Goal: Communication & Community: Answer question/provide support

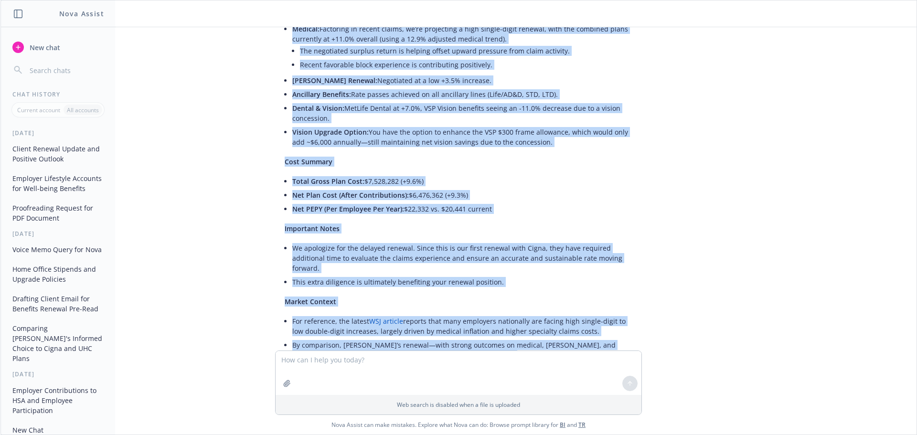
scroll to position [347, 0]
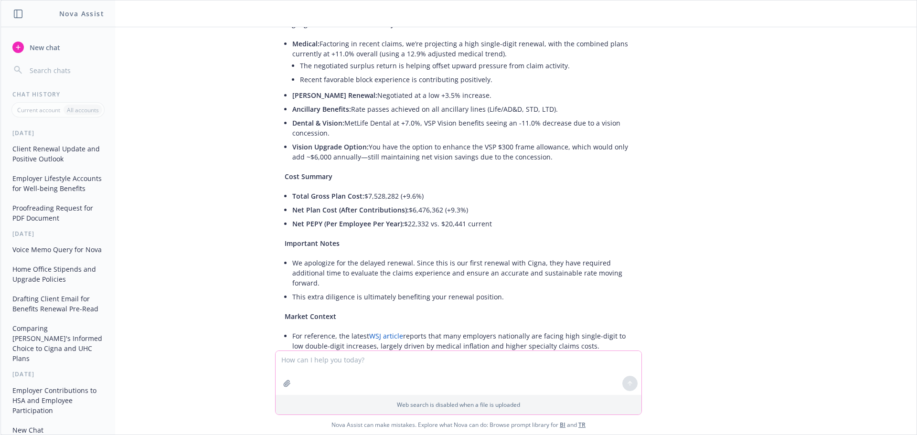
click at [347, 368] on textarea at bounding box center [459, 373] width 366 height 44
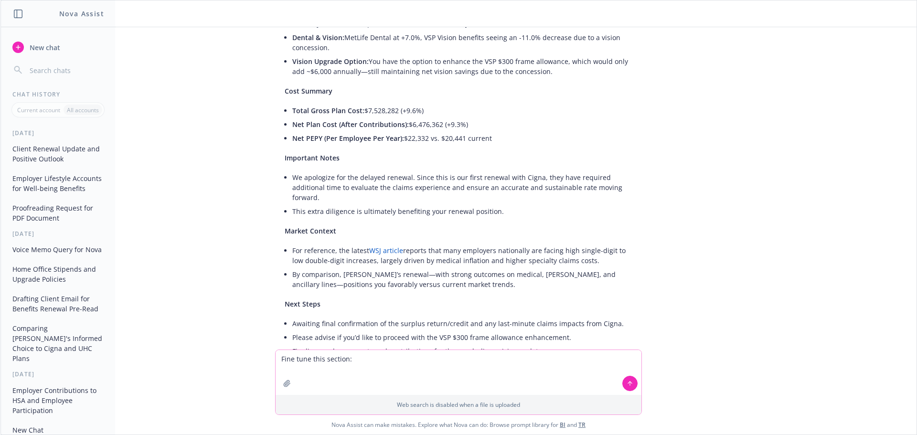
scroll to position [538, 0]
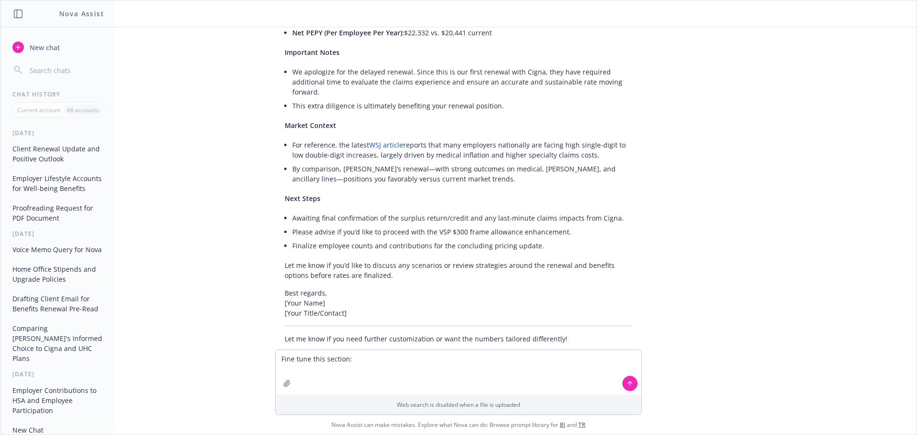
click at [520, 332] on div "png image.png Hi nova, can you help draft an email updating my client on the re…" at bounding box center [458, 188] width 916 height 322
drag, startPoint x: 558, startPoint y: 318, endPoint x: 278, endPoint y: 318, distance: 279.8
click at [285, 334] on p "Let me know if you need further customization or want the numbers tailored diff…" at bounding box center [459, 339] width 348 height 10
click at [335, 354] on textarea "Fine tune this section:" at bounding box center [459, 372] width 366 height 45
drag, startPoint x: 333, startPoint y: 354, endPoint x: 332, endPoint y: 366, distance: 11.5
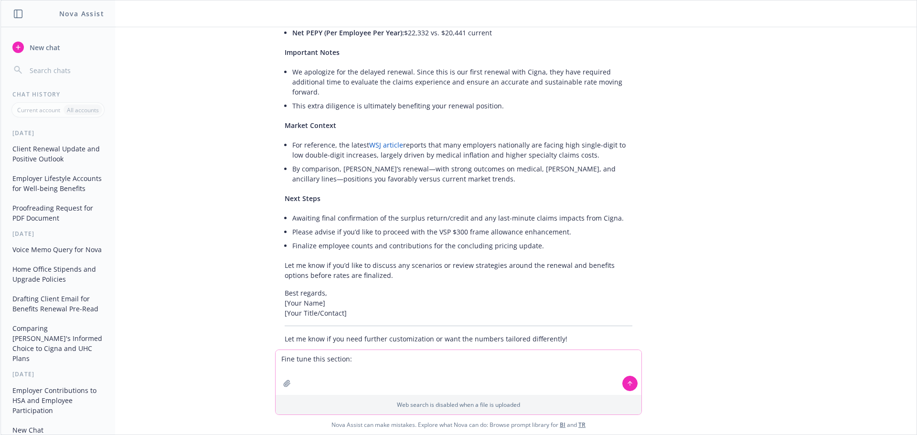
click at [332, 354] on textarea "Fine tune this section:" at bounding box center [459, 372] width 366 height 45
drag, startPoint x: 354, startPoint y: 362, endPoint x: 225, endPoint y: 362, distance: 128.9
click at [225, 362] on div "Fine tune this section: Web search is disabled when a file is uploaded Nova Ass…" at bounding box center [458, 392] width 916 height 85
paste textarea "Nice to see you both today! Glad we were able to discuss forecasting for your r…"
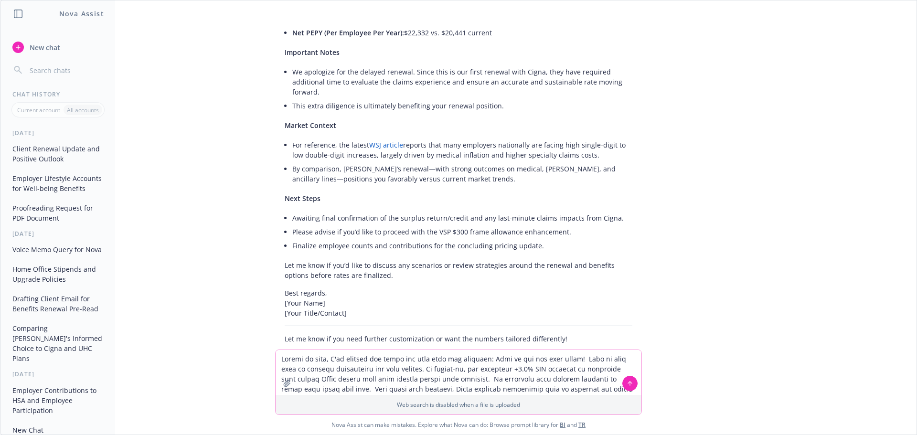
scroll to position [18, 0]
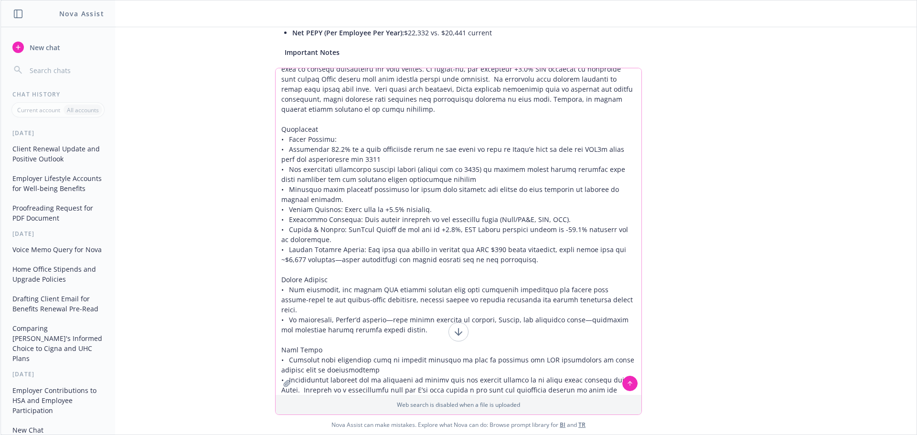
type textarea "Thanks so much, I've revised and could use your peer and feedback: Nice to see …"
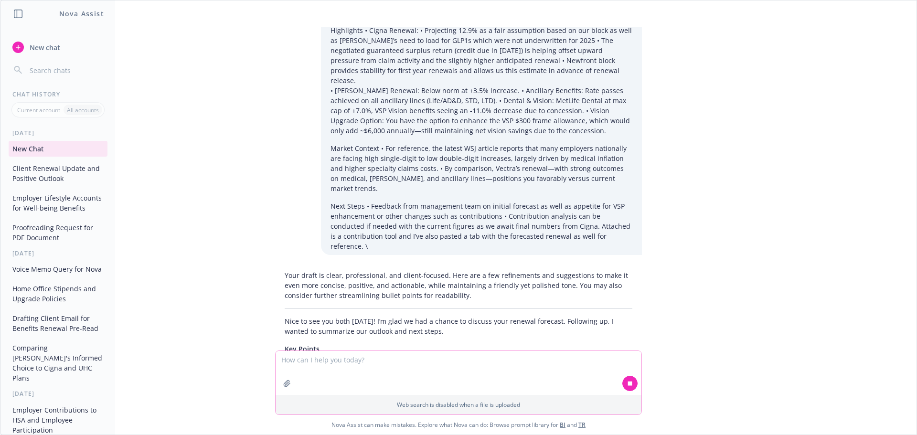
scroll to position [993, 0]
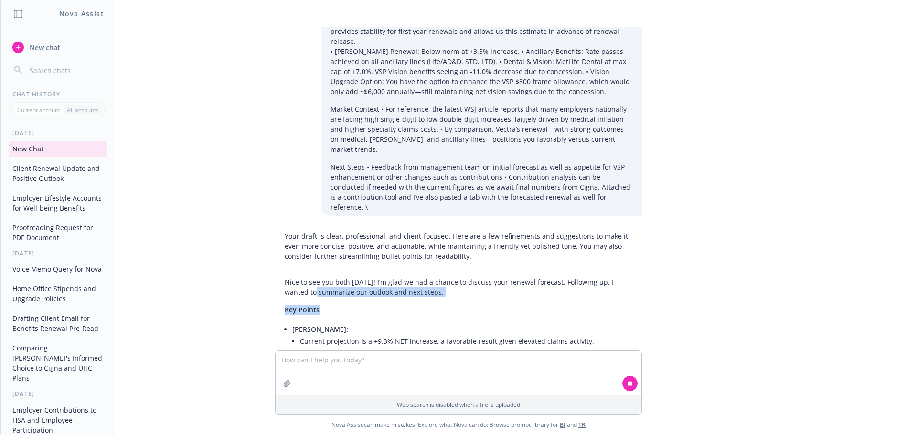
drag, startPoint x: 276, startPoint y: 238, endPoint x: 345, endPoint y: 272, distance: 76.9
click at [345, 272] on div "Your draft is clear, professional, and client-focused. Here are a few refinemen…" at bounding box center [458, 316] width 367 height 178
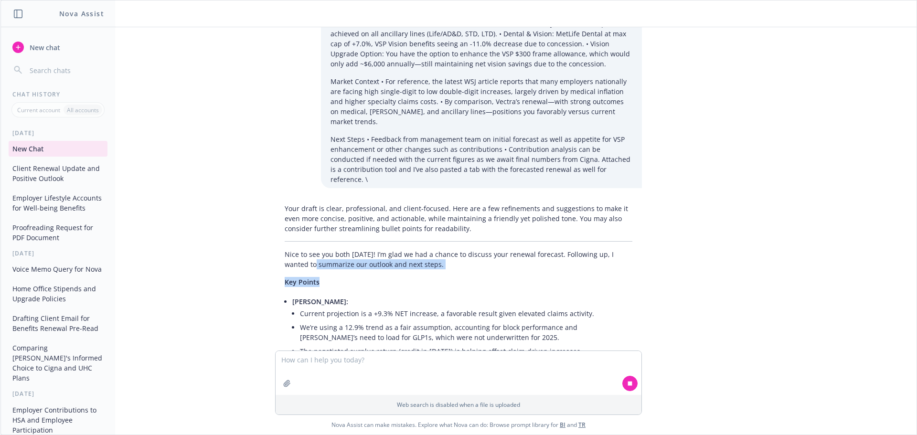
click at [371, 295] on li "Cigna Renewal: Current projection is a +9.3% NET increase, a favorable result g…" at bounding box center [462, 339] width 340 height 89
drag, startPoint x: 280, startPoint y: 210, endPoint x: 404, endPoint y: 267, distance: 137.0
click at [404, 267] on div "Your draft is clear, professional, and client-focused. Here are a few refinemen…" at bounding box center [458, 308] width 367 height 216
click at [432, 277] on p "Key Points" at bounding box center [459, 282] width 348 height 10
click at [296, 249] on p "Nice to see you both today! I’m glad we had a chance to discuss your renewal fo…" at bounding box center [459, 259] width 348 height 20
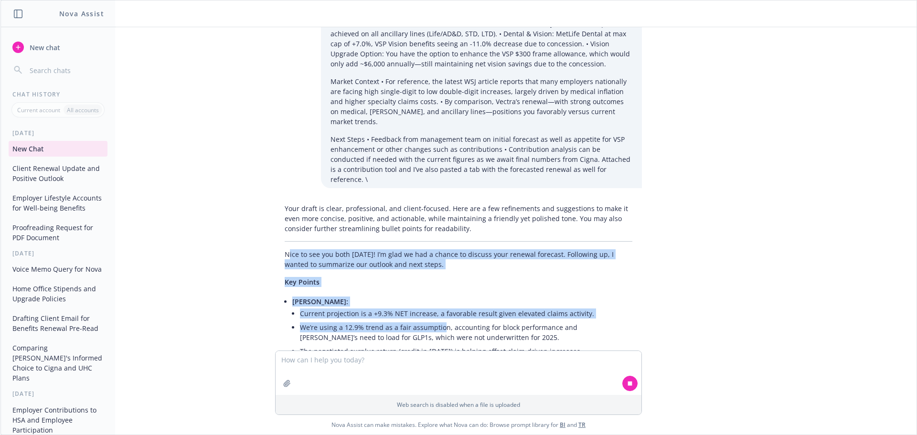
drag, startPoint x: 281, startPoint y: 205, endPoint x: 435, endPoint y: 278, distance: 170.9
click at [435, 278] on div "Your draft is clear, professional, and client-focused. Here are a few refinemen…" at bounding box center [458, 374] width 367 height 348
click at [288, 249] on p "Nice to see you both today! I’m glad we had a chance to discuss your renewal fo…" at bounding box center [459, 259] width 348 height 20
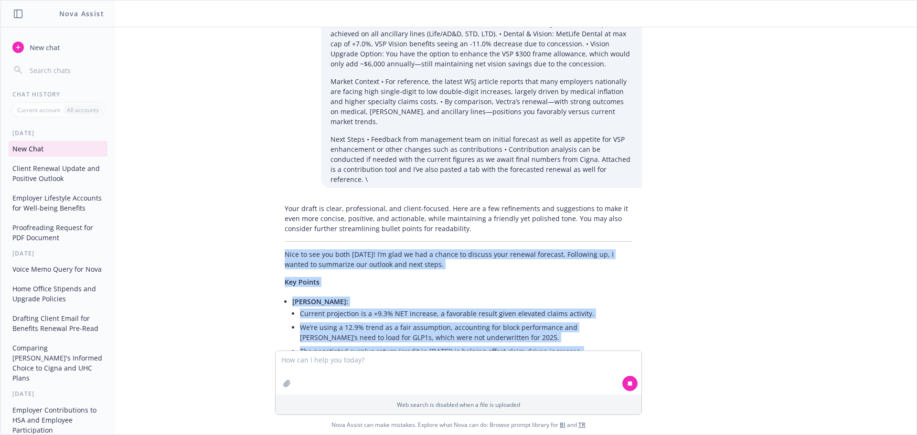
drag, startPoint x: 276, startPoint y: 205, endPoint x: 414, endPoint y: 337, distance: 191.5
click at [414, 337] on div "Your draft is clear, professional, and client-focused. Here are a few refinemen…" at bounding box center [458, 415] width 367 height 431
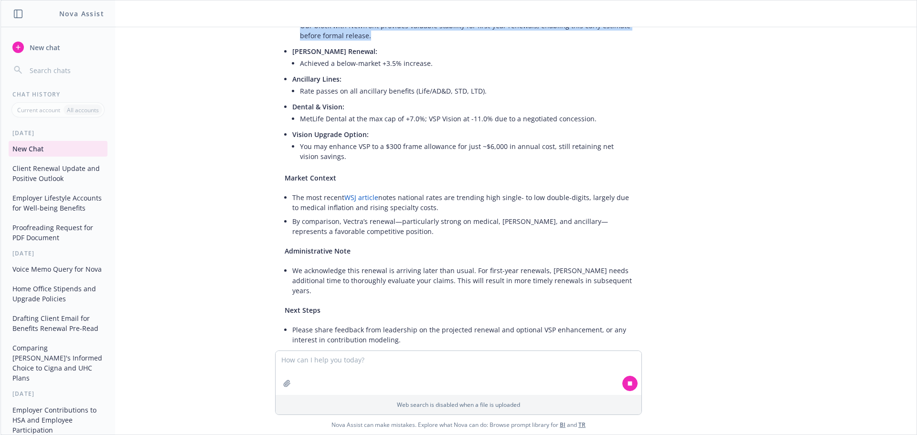
scroll to position [1368, 0]
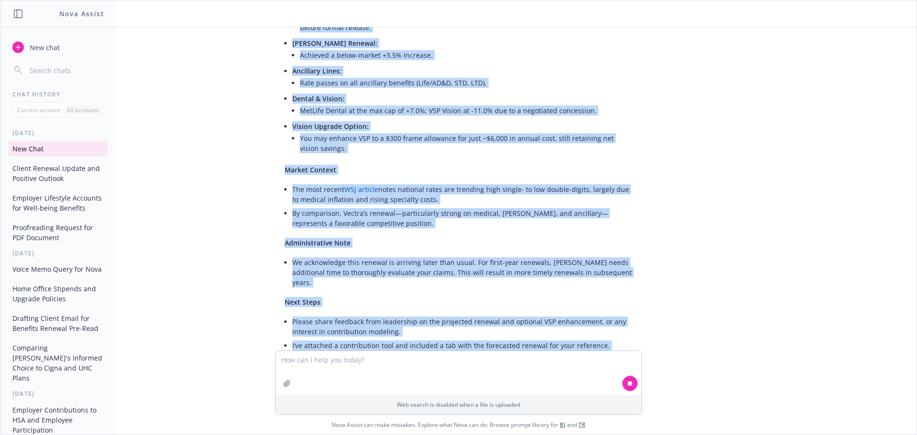
click at [411, 384] on p "Let me know if you have questions or would like to further discuss contribution…" at bounding box center [459, 394] width 348 height 20
copy div "Nice to see you both today! I’m glad we had a chance to discuss your renewal fo…"
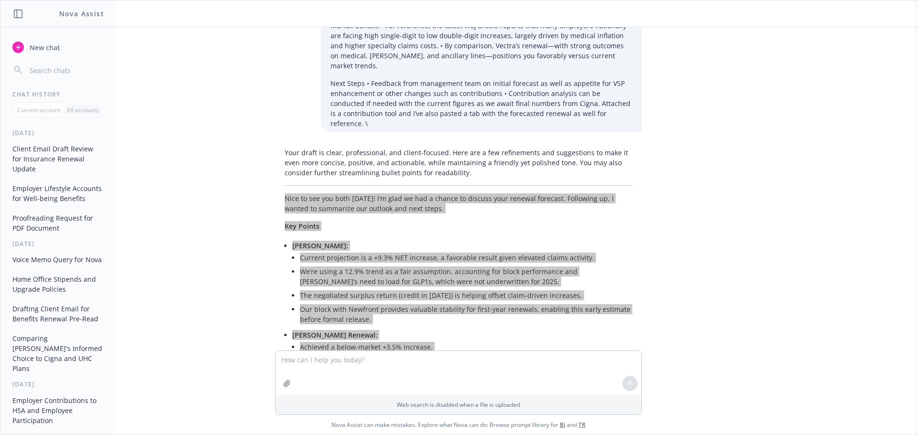
scroll to position [1084, 0]
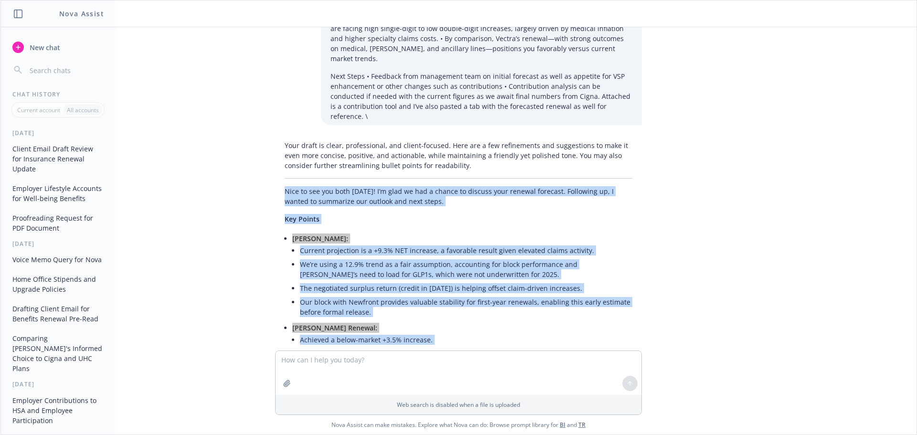
click at [512, 295] on li "Our block with Newfront provides valuable stability for first-year renewals, en…" at bounding box center [466, 307] width 332 height 24
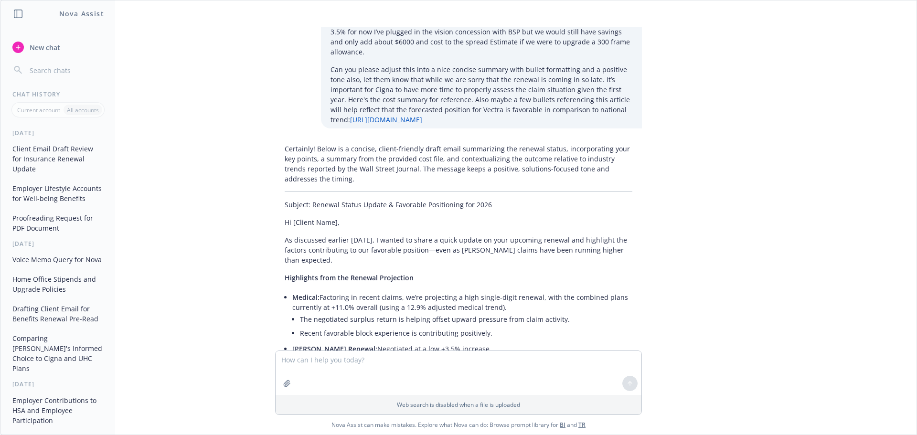
scroll to position [128, 0]
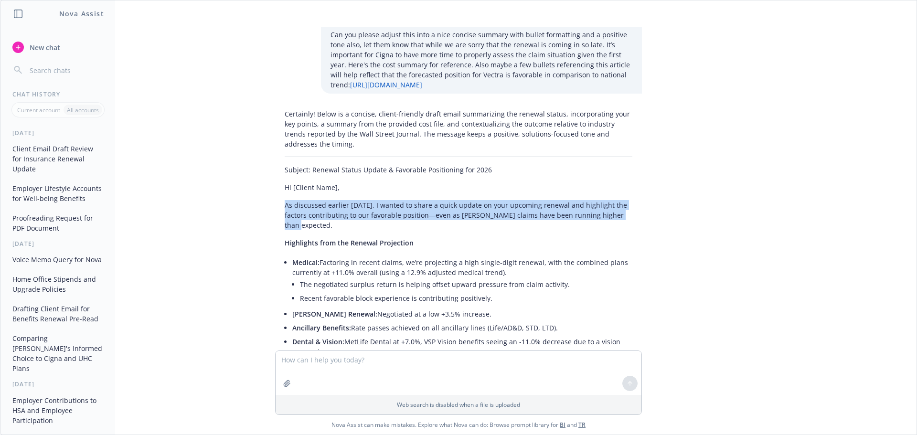
drag, startPoint x: 278, startPoint y: 204, endPoint x: 623, endPoint y: 222, distance: 345.7
click at [623, 222] on div "Certainly! Below is a concise, client-friendly draft email summarizing the rene…" at bounding box center [458, 431] width 367 height 652
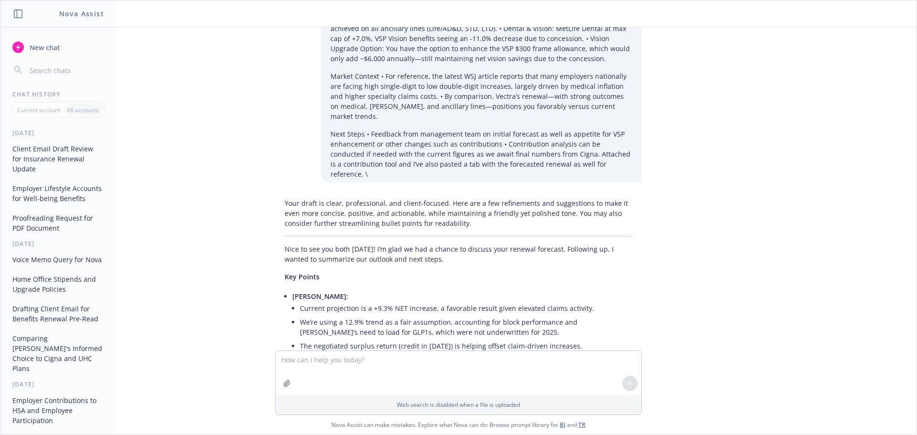
scroll to position [1084, 0]
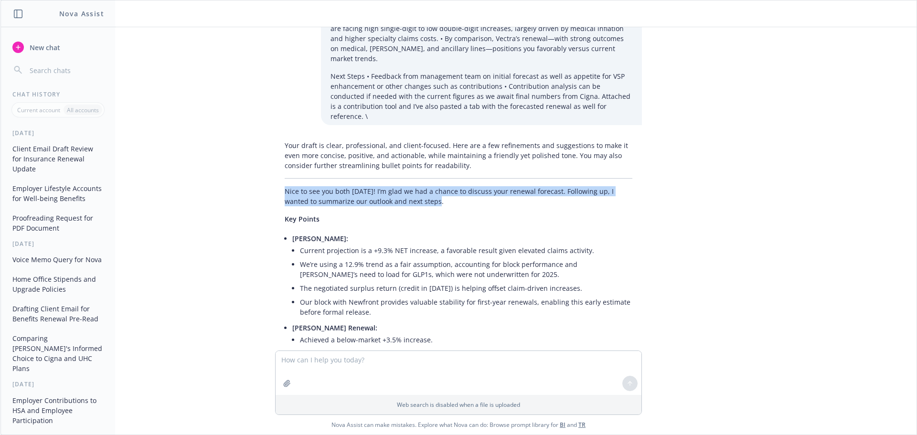
drag, startPoint x: 416, startPoint y: 152, endPoint x: 270, endPoint y: 146, distance: 146.3
copy p "Nice to see you both today! I’m glad we had a chance to discuss your renewal fo…"
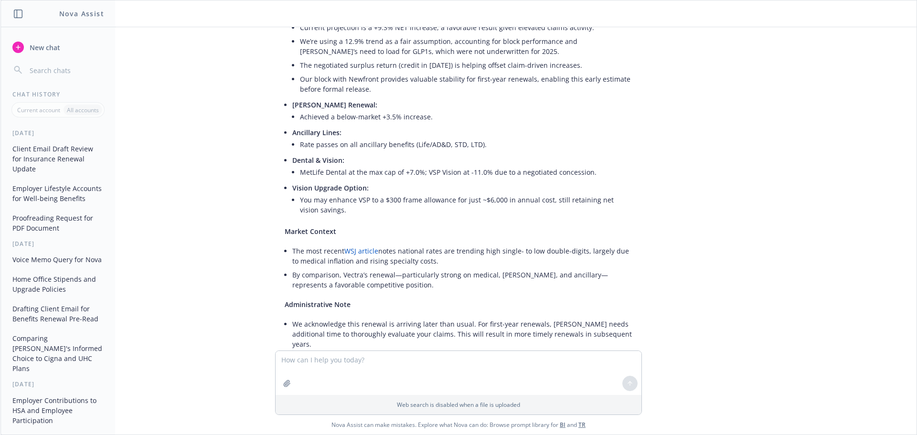
scroll to position [1322, 0]
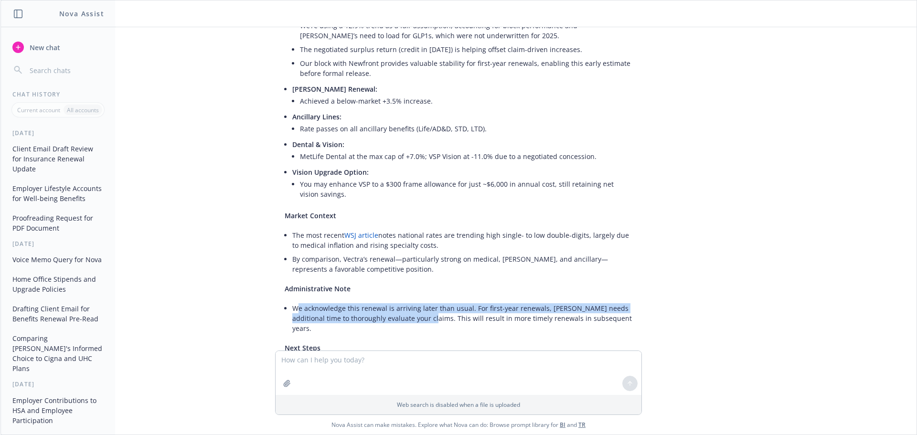
drag, startPoint x: 292, startPoint y: 256, endPoint x: 404, endPoint y: 272, distance: 113.3
click at [404, 301] on li "We acknowledge this renewal is arriving later than usual. For first-year renewa…" at bounding box center [462, 318] width 340 height 34
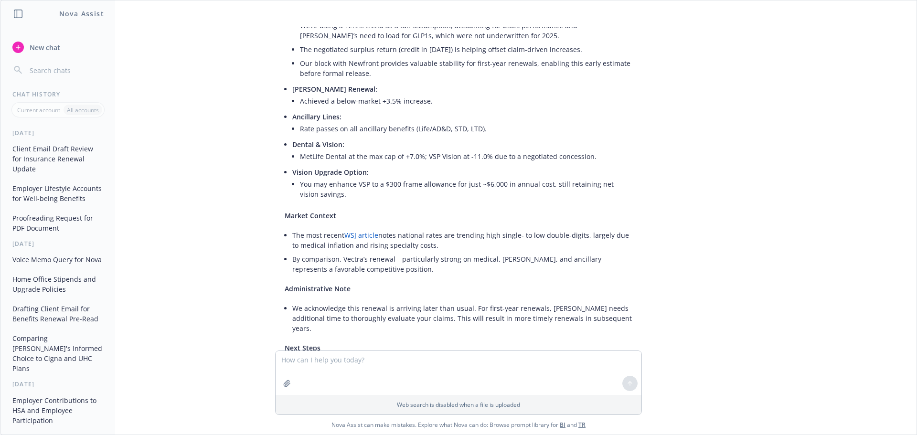
click at [612, 301] on li "We acknowledge this renewal is arriving later than usual. For first-year renewa…" at bounding box center [462, 318] width 340 height 34
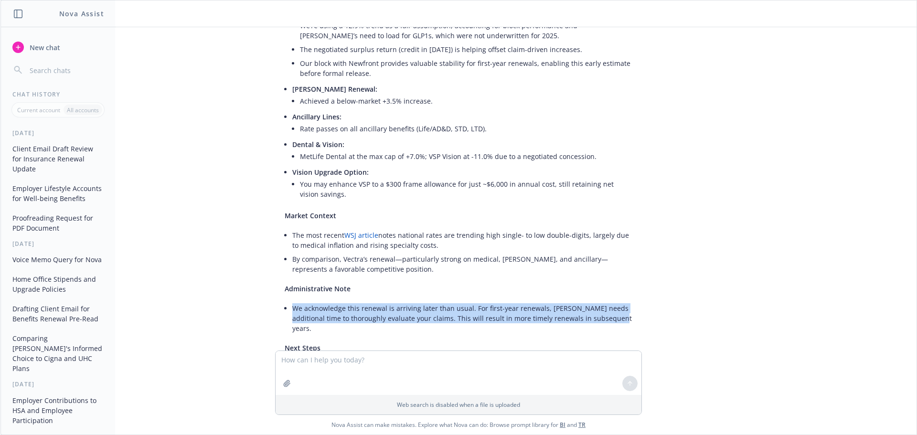
drag, startPoint x: 587, startPoint y: 266, endPoint x: 287, endPoint y: 256, distance: 300.0
click at [292, 301] on li "We acknowledge this renewal is arriving later than usual. For first-year renewa…" at bounding box center [462, 318] width 340 height 34
copy li "We acknowledge this renewal is arriving later than usual. For first-year renewa…"
click at [414, 231] on div "Your draft is clear, professional, and client-focused. Here are a few refinemen…" at bounding box center [458, 267] width 367 height 739
drag, startPoint x: 583, startPoint y: 268, endPoint x: 286, endPoint y: 258, distance: 297.2
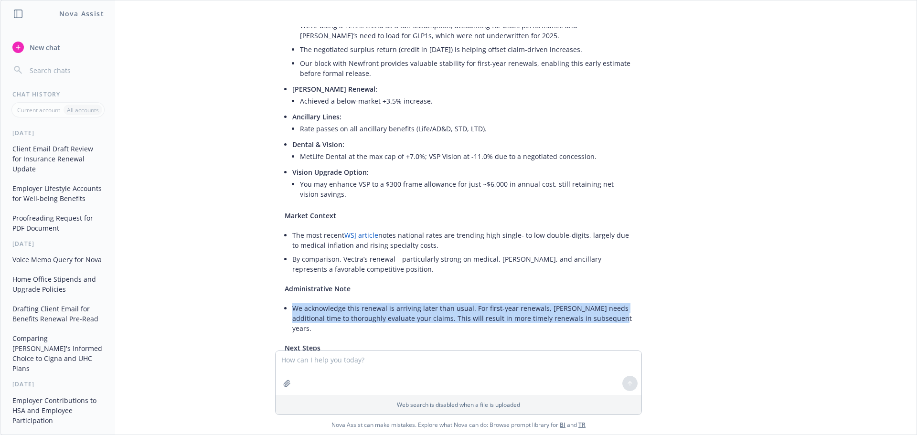
click at [292, 301] on li "We acknowledge this renewal is arriving later than usual. For first-year renewa…" at bounding box center [462, 318] width 340 height 34
copy li "We acknowledge this renewal is arriving later than usual. For first-year renewa…"
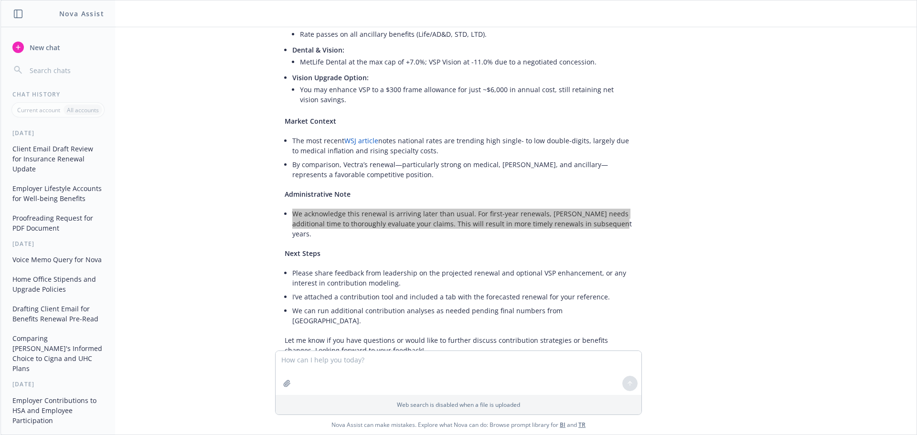
scroll to position [1418, 0]
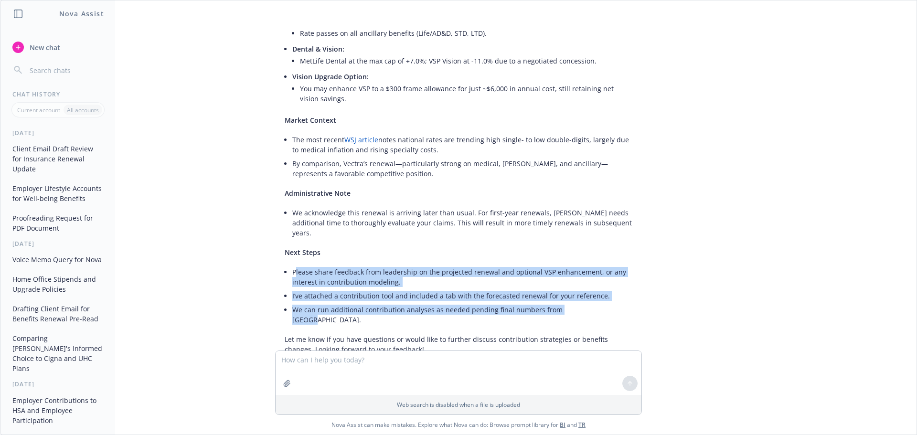
drag, startPoint x: 288, startPoint y: 214, endPoint x: 597, endPoint y: 253, distance: 311.9
click at [597, 265] on ul "Please share feedback from leadership on the projected renewal and optional VSP…" at bounding box center [462, 296] width 340 height 62
click at [591, 303] on li "We can run additional contribution analyses as needed pending final numbers fro…" at bounding box center [462, 315] width 340 height 24
drag, startPoint x: 583, startPoint y: 250, endPoint x: 279, endPoint y: 209, distance: 306.0
click at [292, 265] on ul "Please share feedback from leadership on the projected renewal and optional VSP…" at bounding box center [462, 296] width 340 height 62
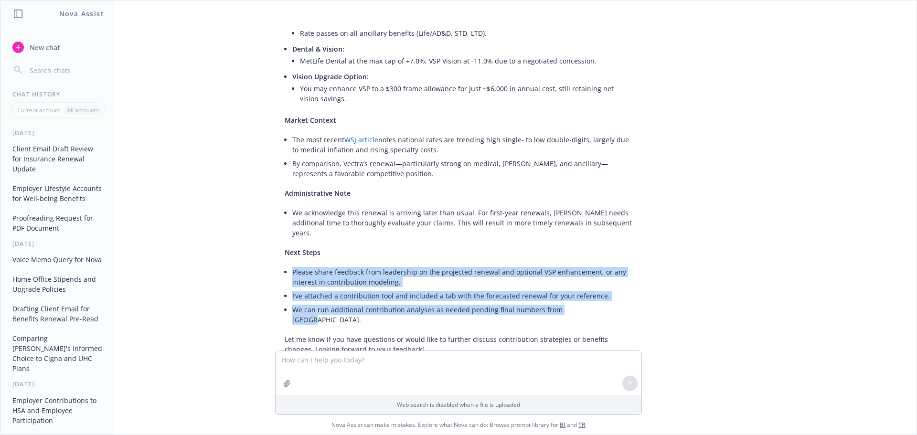
copy ul "Please share feedback from leadership on the projected renewal and optional VSP…"
drag, startPoint x: 486, startPoint y: 300, endPoint x: 490, endPoint y: 302, distance: 4.9
click at [486, 362] on p "—" at bounding box center [459, 367] width 348 height 10
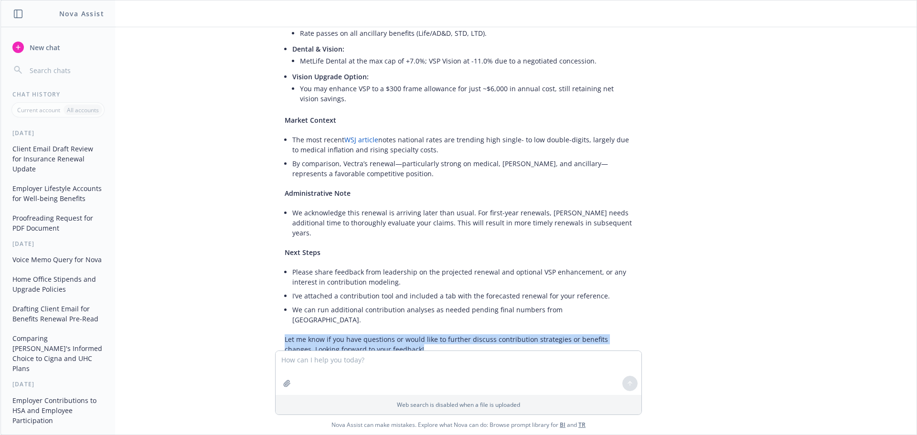
drag, startPoint x: 399, startPoint y: 278, endPoint x: 278, endPoint y: 269, distance: 121.6
click at [285, 334] on p "Let me know if you have questions or would like to further discuss contribution…" at bounding box center [459, 344] width 348 height 20
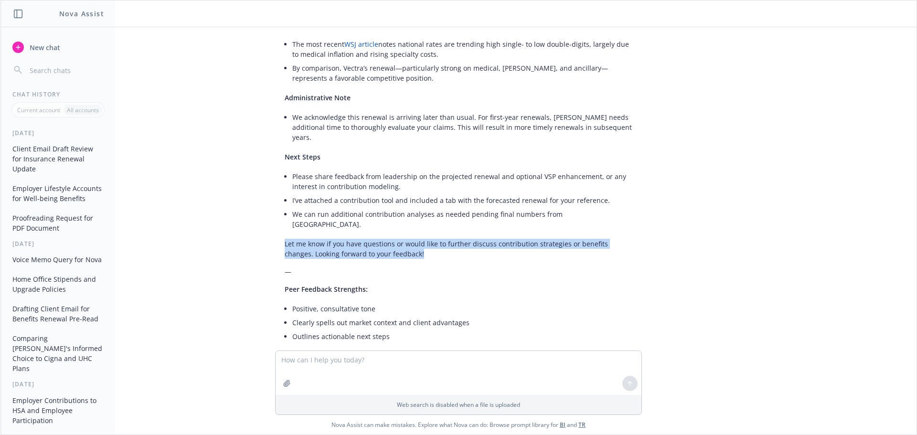
scroll to position [1561, 0]
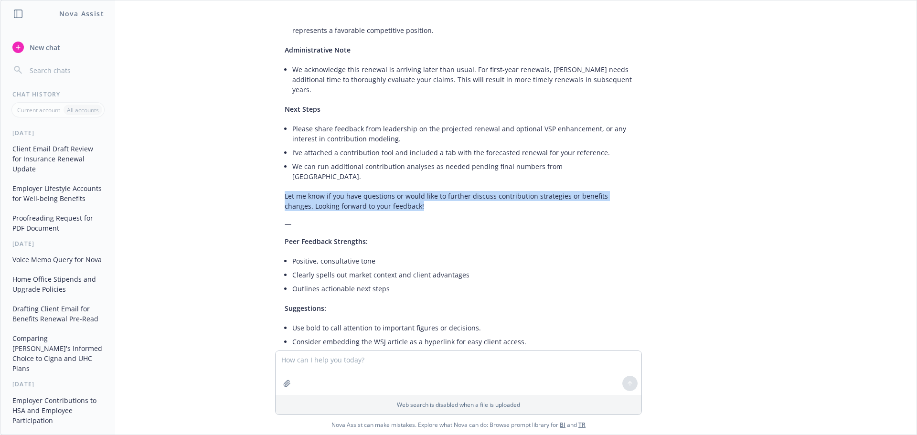
copy p "Let me know if you have questions or would like to further discuss contribution…"
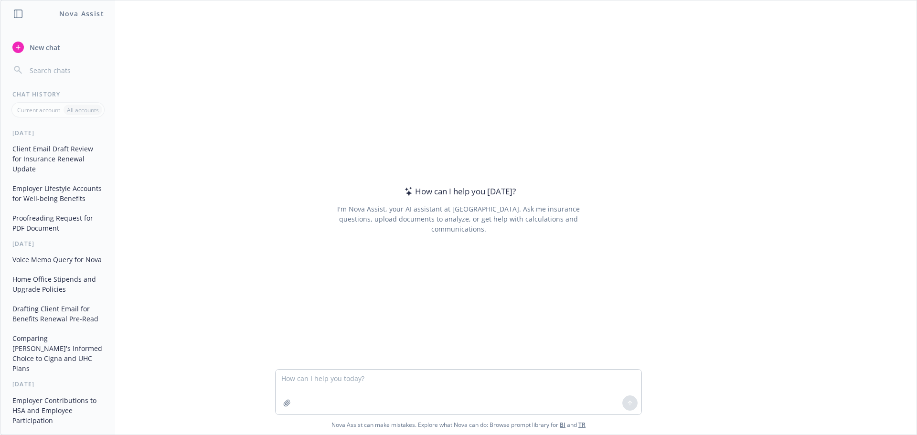
click at [336, 383] on textarea at bounding box center [459, 392] width 366 height 45
type textarea "For FSA NDT testing do I have to do it based on calendar year or policy year"
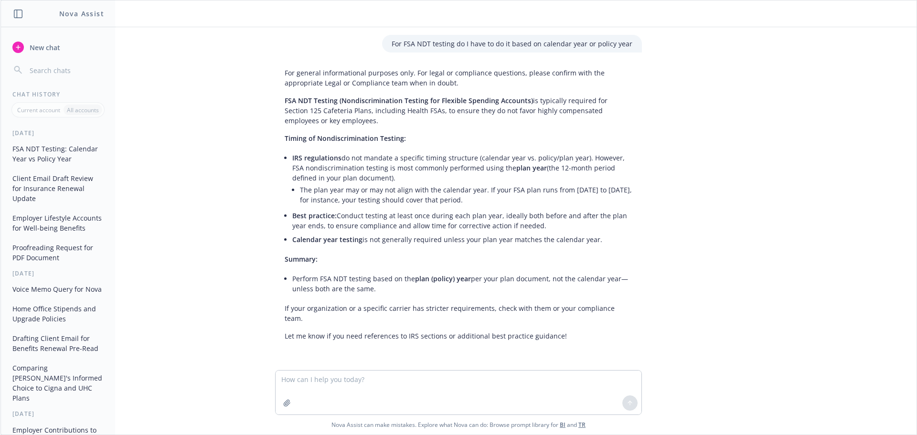
drag, startPoint x: 523, startPoint y: 225, endPoint x: 290, endPoint y: 218, distance: 233.1
click at [292, 218] on li "Best practice: Conduct testing at least once during each plan year, ideally bot…" at bounding box center [462, 221] width 340 height 24
drag, startPoint x: 605, startPoint y: 243, endPoint x: 277, endPoint y: 139, distance: 343.1
click at [278, 140] on div "For general informational purposes only. For legal or compliance questions, ple…" at bounding box center [458, 204] width 367 height 281
copy div "Timing of Nondiscrimination Testing: IRS regulations do not mandate a specific …"
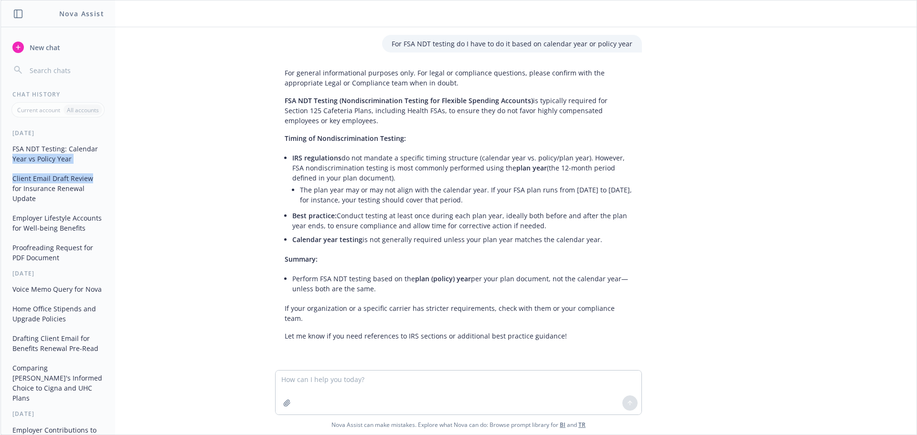
drag, startPoint x: 106, startPoint y: 177, endPoint x: 107, endPoint y: 145, distance: 32.0
click at [107, 145] on div "FSA NDT Testing: Calendar Year vs Policy Year Client Email Draft Review for Ins…" at bounding box center [58, 203] width 114 height 125
click at [23, 130] on div "[DATE]" at bounding box center [58, 133] width 114 height 8
click at [52, 180] on button "Client Email Draft Review for Insurance Renewal Update" at bounding box center [58, 188] width 99 height 36
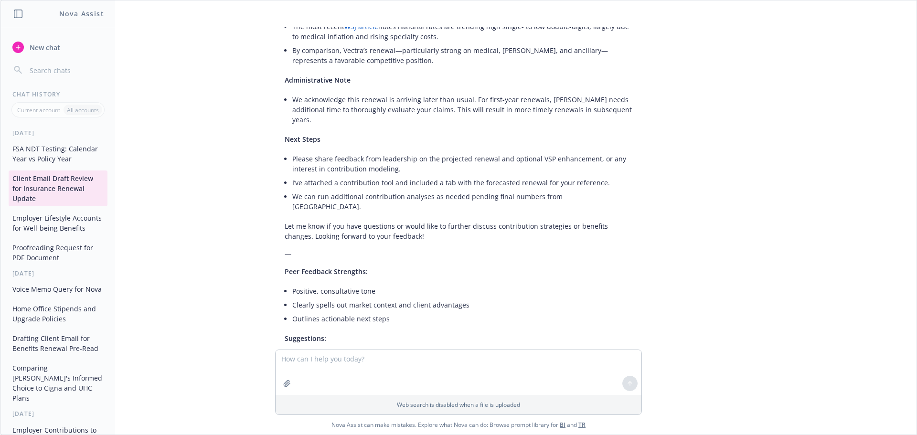
scroll to position [1514, 0]
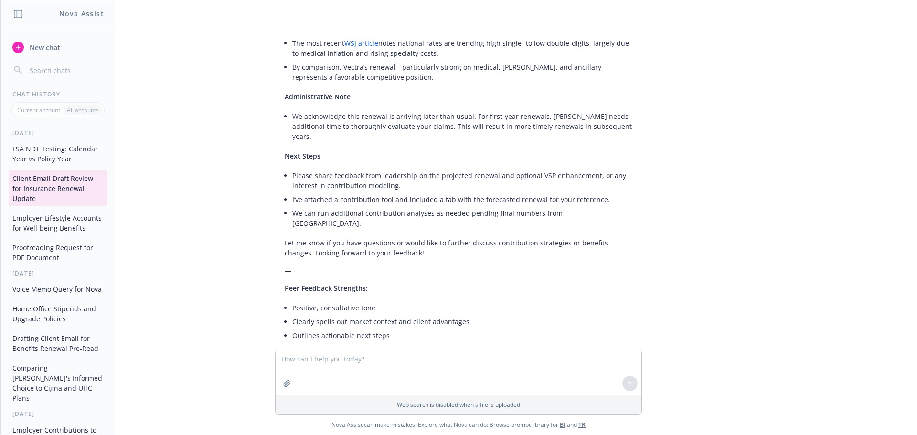
click at [367, 363] on textarea at bounding box center [459, 372] width 366 height 45
type textarea "One last section for your review: Next Steps • I’ve attached a contribution too…"
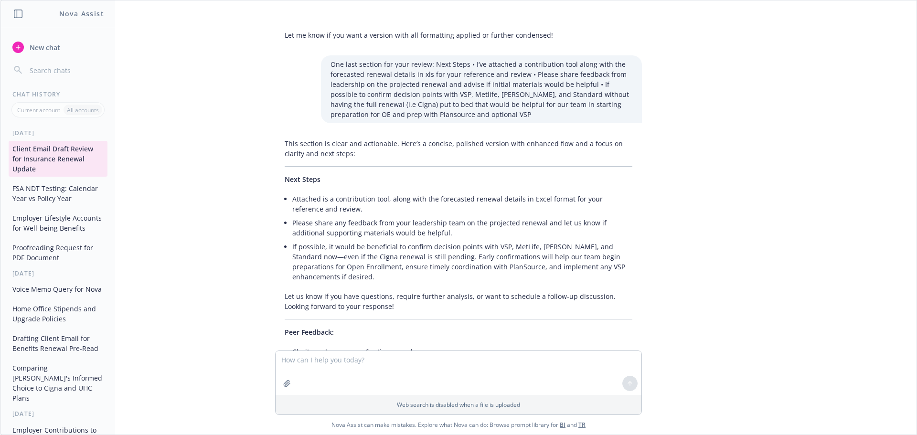
scroll to position [1929, 0]
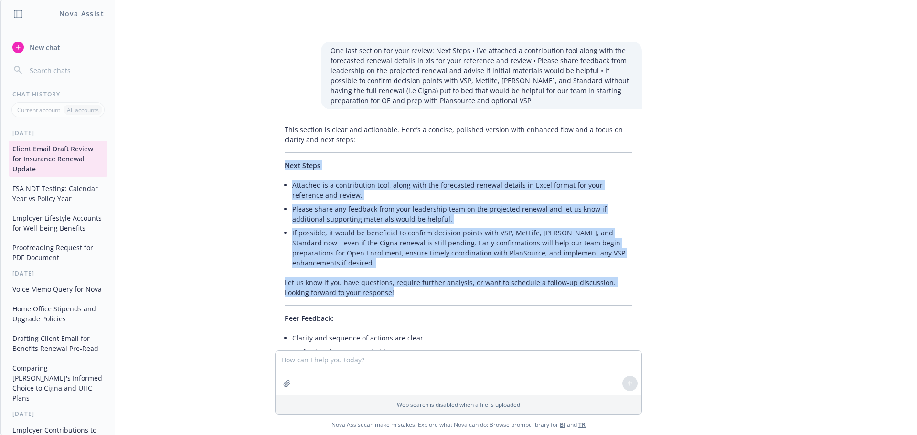
drag, startPoint x: 372, startPoint y: 211, endPoint x: 279, endPoint y: 100, distance: 144.7
click at [279, 121] on div "This section is clear and actionable. Here’s a concise, polished version with e…" at bounding box center [458, 264] width 367 height 287
copy div "Next Steps Attached is a contribution tool, along with the forecasted renewal d…"
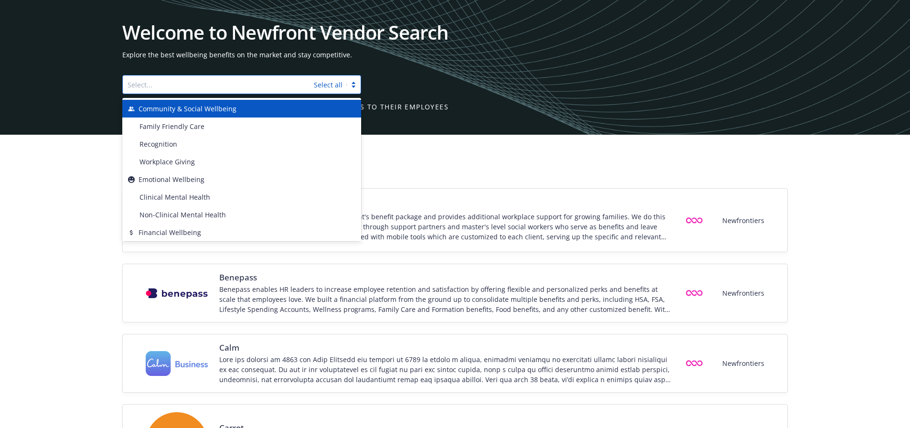
click at [251, 86] on div at bounding box center [218, 84] width 181 height 11
click at [579, 71] on div "Welcome to Newfront Vendor Search Explore the best wellbeing benefits on the ma…" at bounding box center [454, 67] width 665 height 89
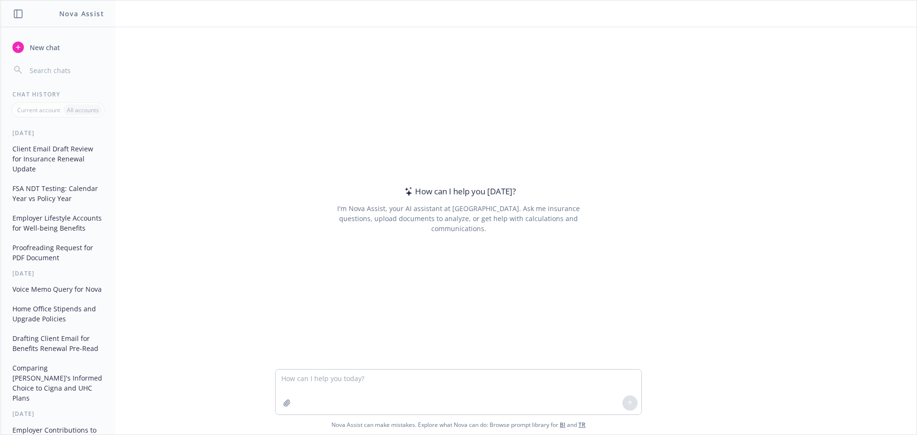
click at [380, 386] on textarea at bounding box center [459, 392] width 366 height 45
type textarea "C"
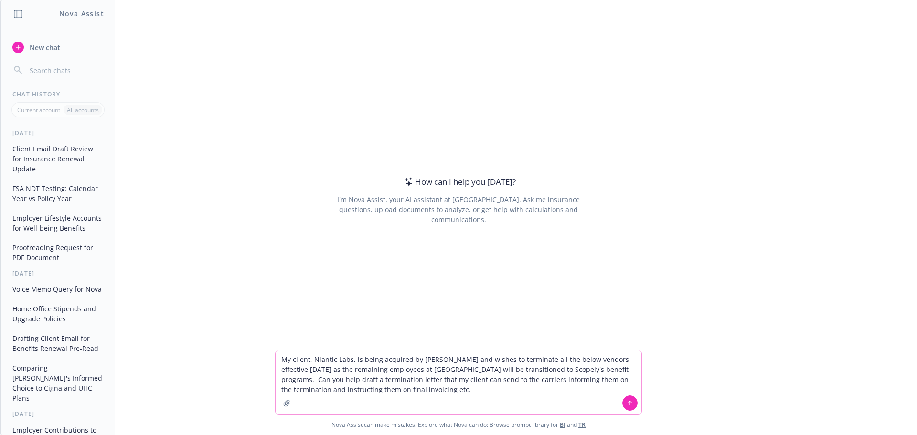
click at [465, 390] on textarea "My client, Niantic Labs, is being acquired by [PERSON_NAME] and wishes to termi…" at bounding box center [459, 383] width 366 height 64
paste textarea "[PERSON_NAME] [PERSON_NAME] CA (606065) [PERSON_NAME] CA (234195) [PERSON_NAME]…"
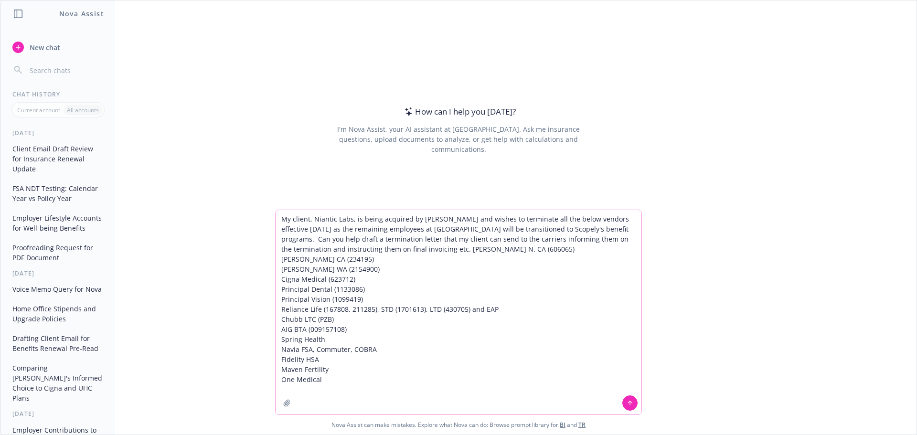
type textarea "My client, Niantic Labs, is being acquired by [PERSON_NAME] and wishes to termi…"
click at [622, 405] on button at bounding box center [629, 402] width 15 height 15
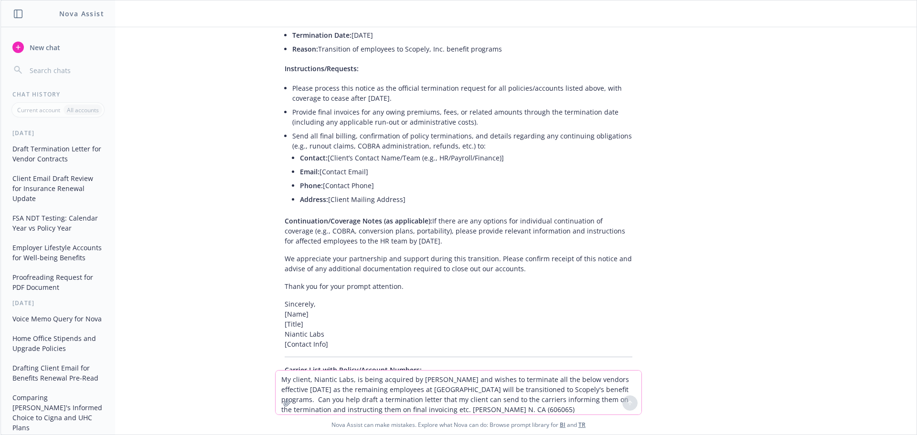
scroll to position [165, 0]
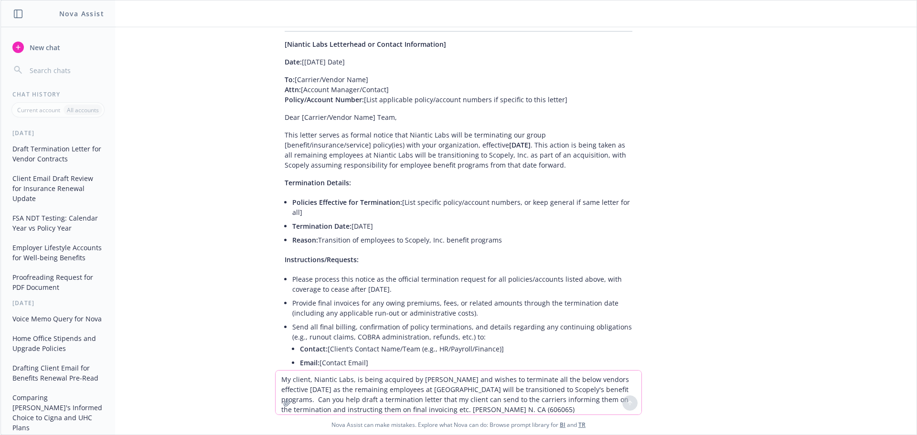
drag, startPoint x: 275, startPoint y: 43, endPoint x: 409, endPoint y: 332, distance: 319.2
click at [409, 333] on div "Certainly! Below is a termination notice template you can tailor and send to ea…" at bounding box center [458, 411] width 367 height 865
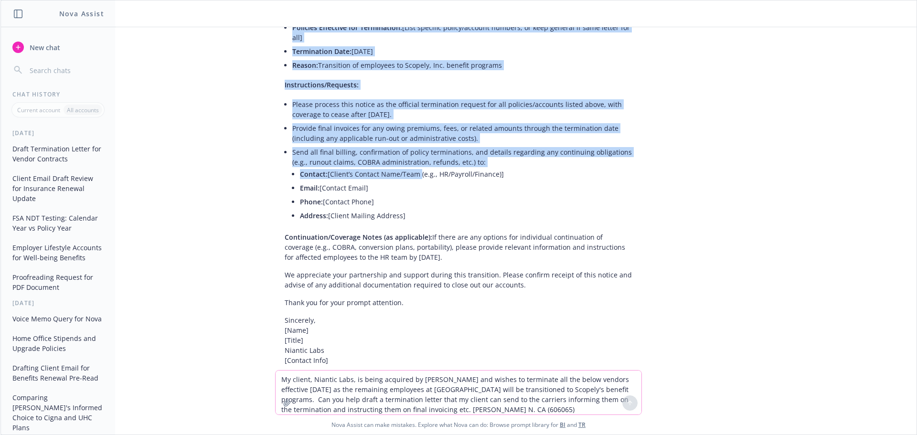
scroll to position [356, 0]
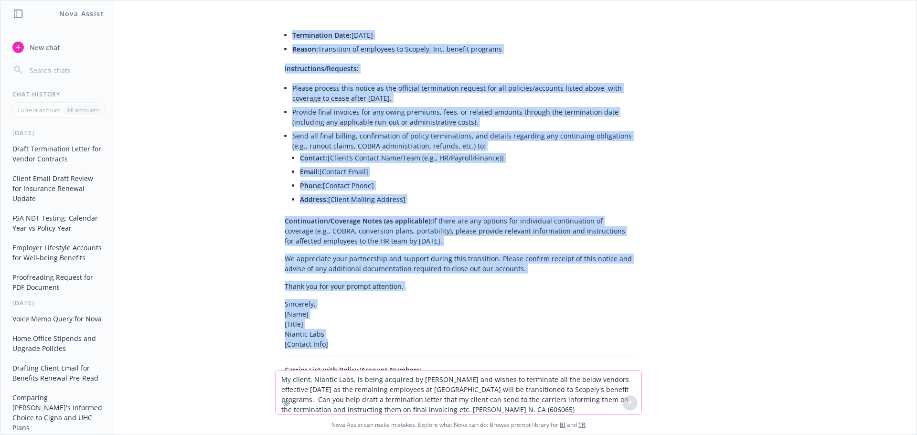
click at [326, 325] on p "Sincerely, [Name] [Title] Niantic Labs [Contact Info]" at bounding box center [459, 324] width 348 height 50
copy div "Lore: [Ipsum’d Sita] Co: [Adipisc/Elitse Doei] Temp: [Incidid Utlabor/Etdolor] …"
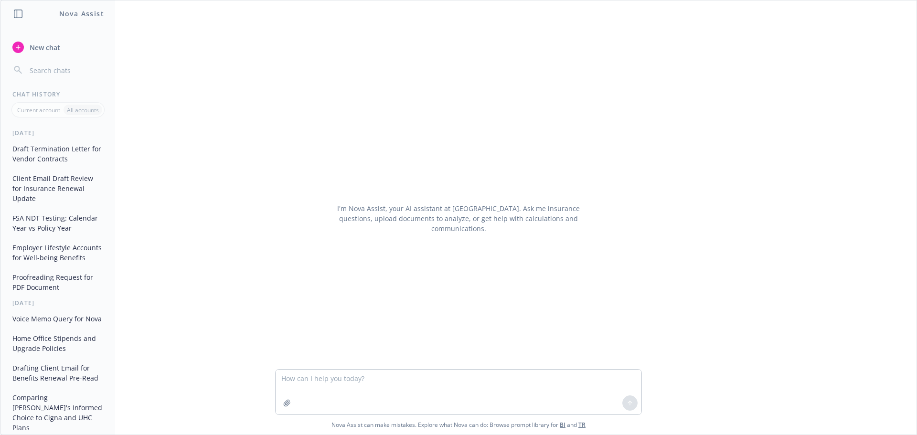
click at [46, 159] on button "Draft Termination Letter for Vendor Contracts" at bounding box center [58, 154] width 99 height 26
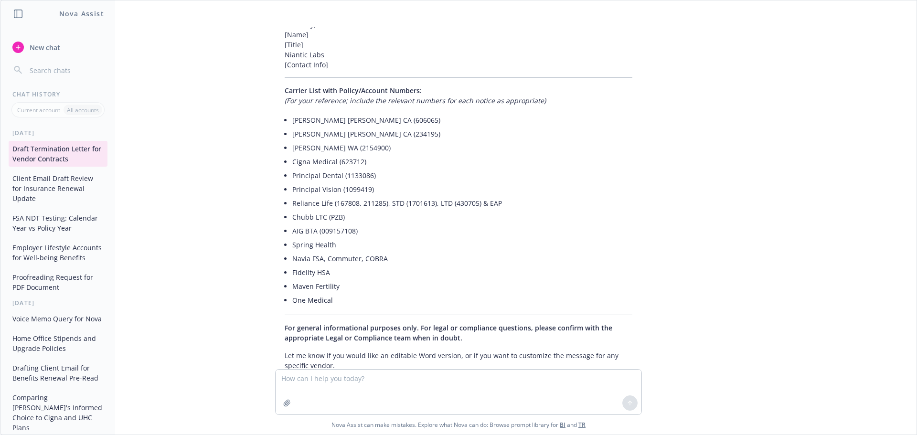
scroll to position [643, 0]
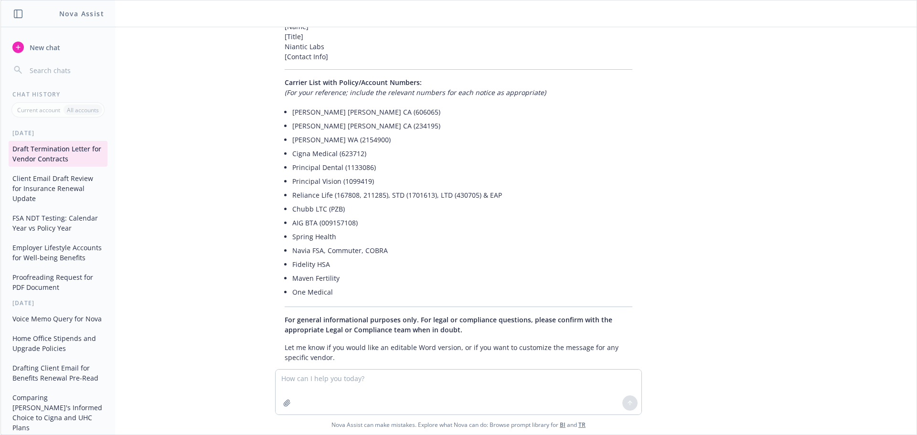
click at [387, 374] on textarea at bounding box center [459, 392] width 366 height 45
type textarea "What should I ask Maven HRA, Navia FSA / Commuter"
drag, startPoint x: 449, startPoint y: 376, endPoint x: 184, endPoint y: 396, distance: 265.3
click at [184, 396] on div "What should I ask Maven HRA, Navia FSA / Commuter Nova Assist can make mistakes…" at bounding box center [458, 401] width 916 height 65
click at [347, 379] on textarea at bounding box center [459, 392] width 366 height 45
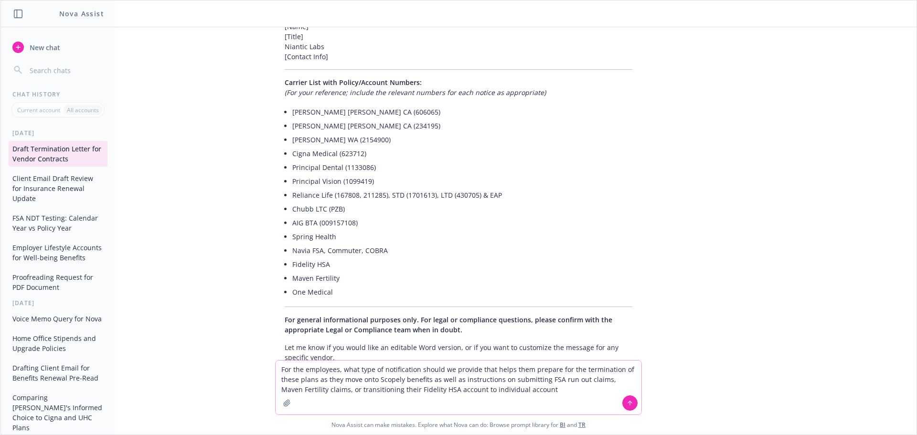
type textarea "For the employees, what type of notification should we provide that helps them …"
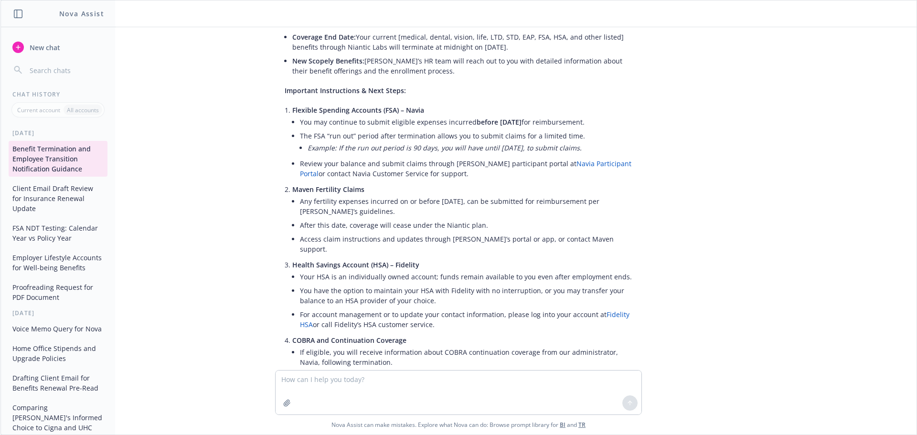
scroll to position [1218, 0]
click at [482, 106] on p "Flexible Spending Accounts (FSA) – Navia" at bounding box center [462, 111] width 340 height 10
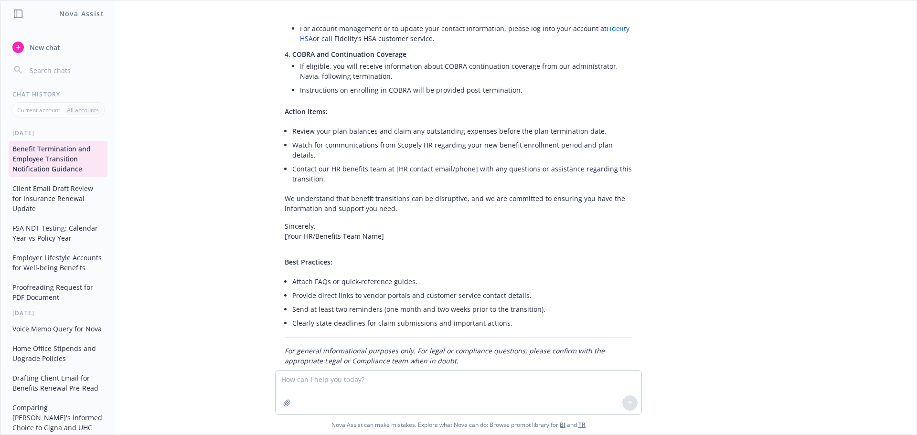
scroll to position [1457, 0]
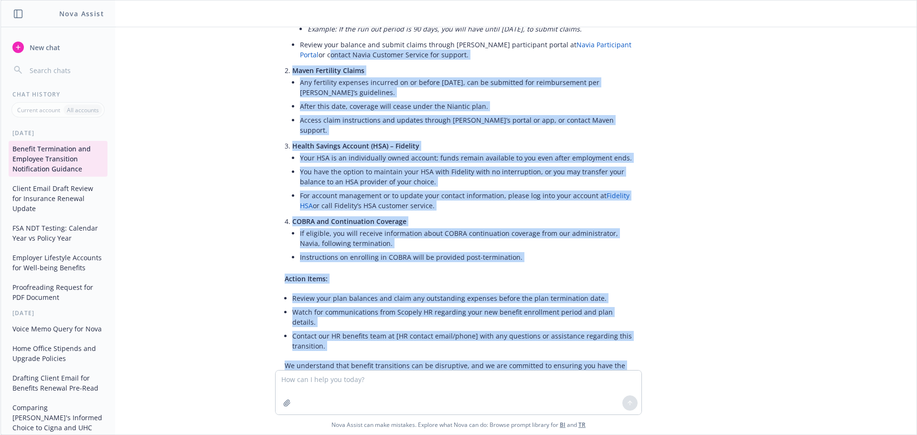
drag, startPoint x: 380, startPoint y: 243, endPoint x: 233, endPoint y: 28, distance: 260.3
click at [233, 28] on div "My client, Niantic Labs, is being acquired by Scopely and wishes to terminate a…" at bounding box center [458, 198] width 916 height 343
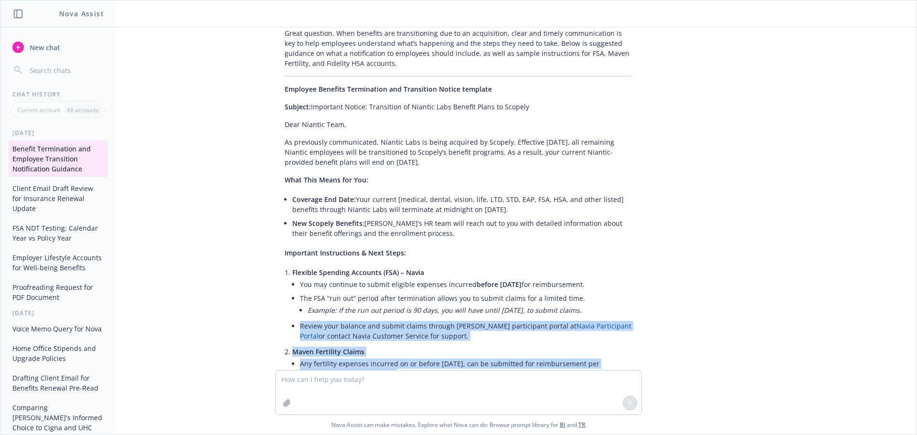
scroll to position [1042, 0]
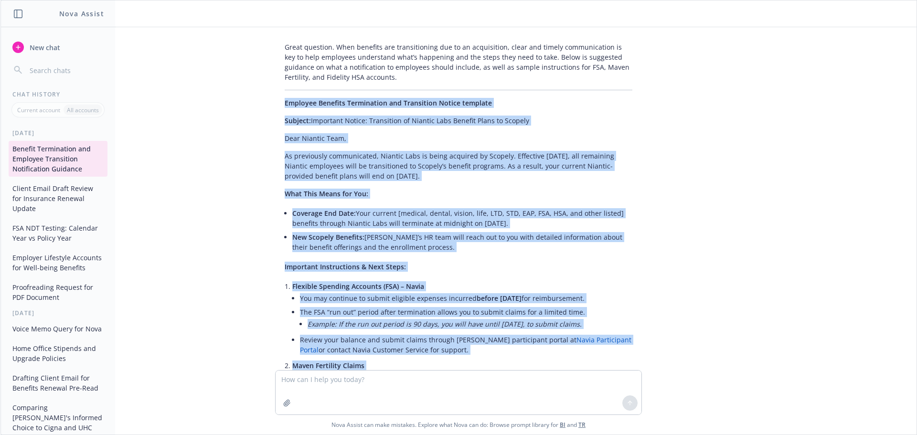
copy div "Employee Benefits Termination and Transition Notice template Subject: Important…"
click at [372, 382] on textarea at bounding box center [459, 393] width 366 height 44
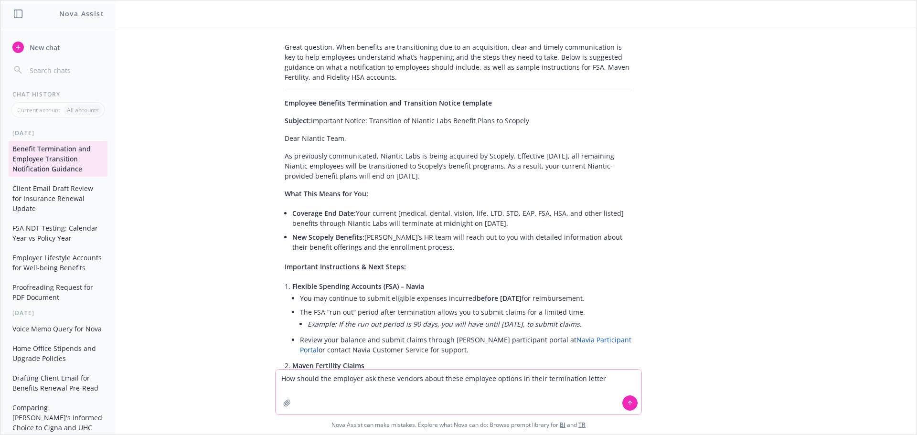
type textarea "How should the employer ask these vendors about these employee options in their…"
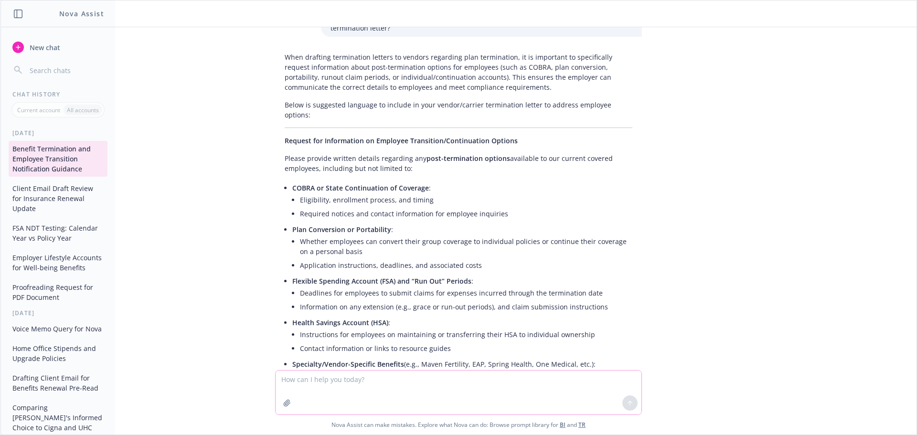
scroll to position [1889, 0]
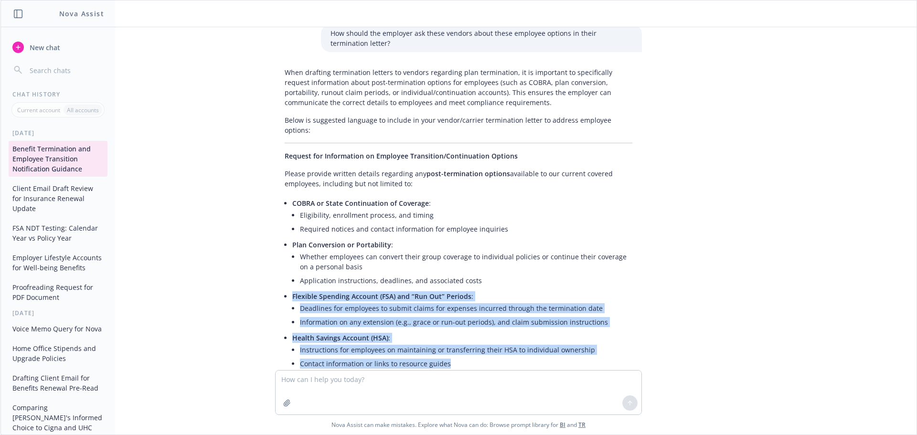
drag, startPoint x: 458, startPoint y: 303, endPoint x: 277, endPoint y: 232, distance: 194.5
click at [292, 232] on ul "COBRA or State Continuation of Coverage : Eligibility, enrollment process, and …" at bounding box center [462, 317] width 340 height 242
copy ul "Flexible Spending Account (FSA) and “Run Out” Periods : Deadlines for employees…"
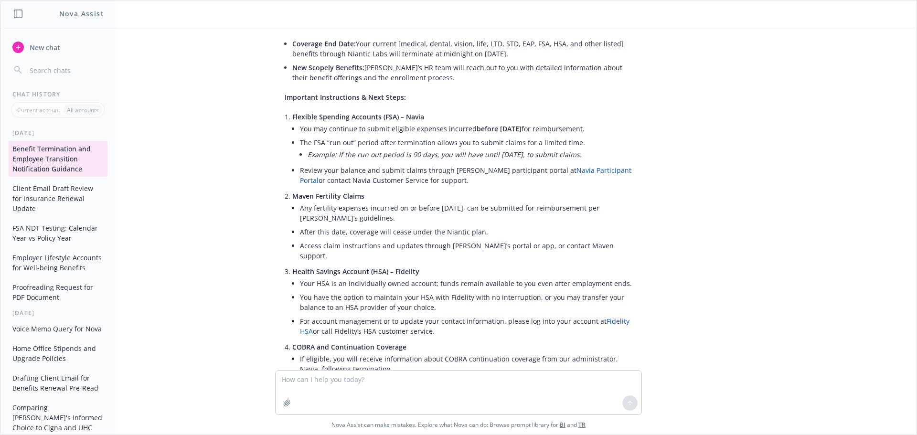
scroll to position [1077, 0]
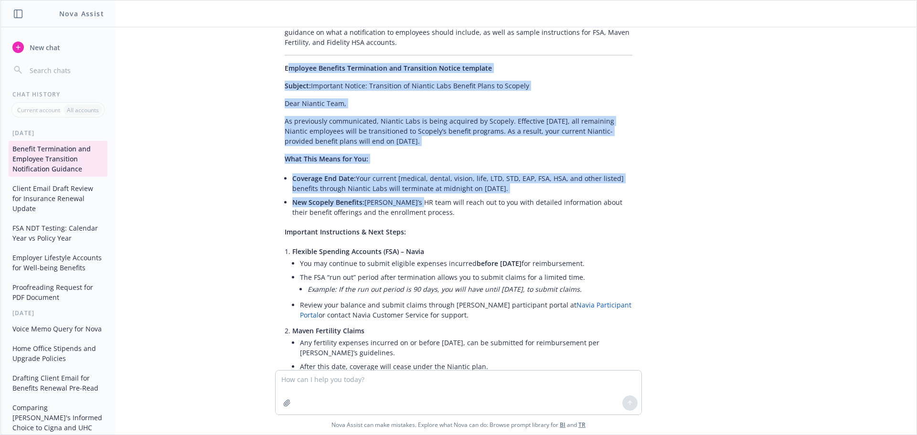
drag, startPoint x: 280, startPoint y: 45, endPoint x: 408, endPoint y: 182, distance: 187.5
click at [405, 182] on div "Great question. When benefits are transitioning due to an acquisition, clear an…" at bounding box center [458, 413] width 367 height 821
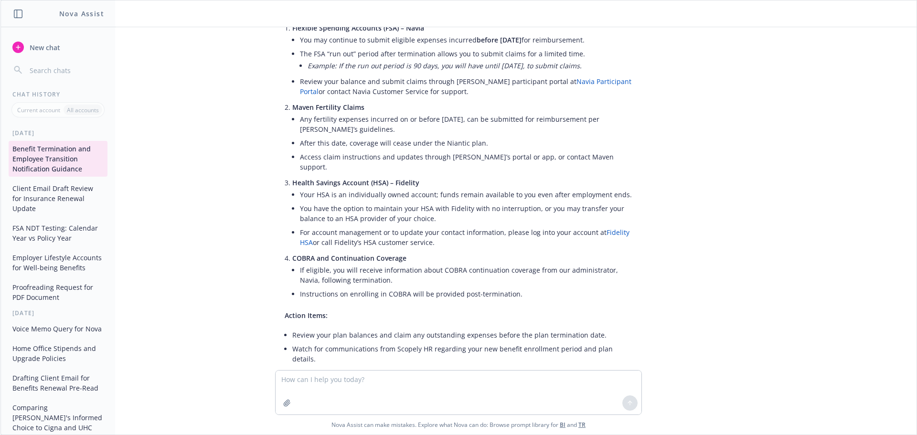
scroll to position [1316, 0]
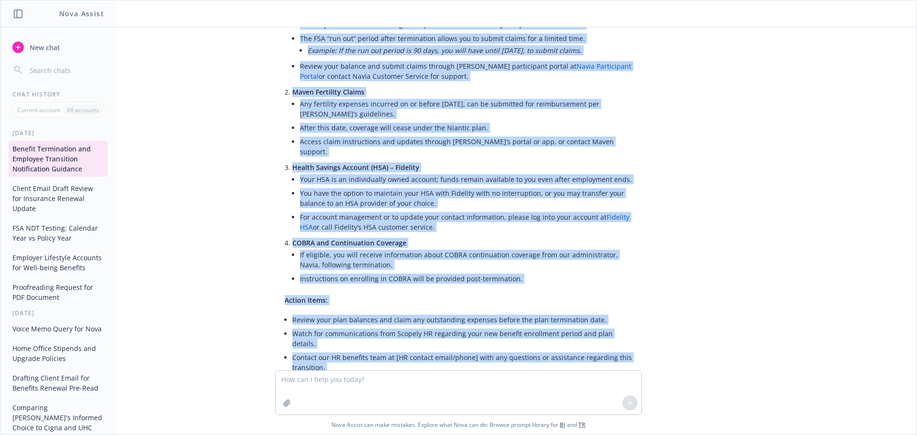
click at [400, 382] on p "We understand that benefit transitions can be disruptive, and we are committed …" at bounding box center [459, 392] width 348 height 20
copy div "mployee Benefits Termination and Transition Notice template Subject: Important …"
click at [463, 375] on textarea at bounding box center [459, 393] width 366 height 44
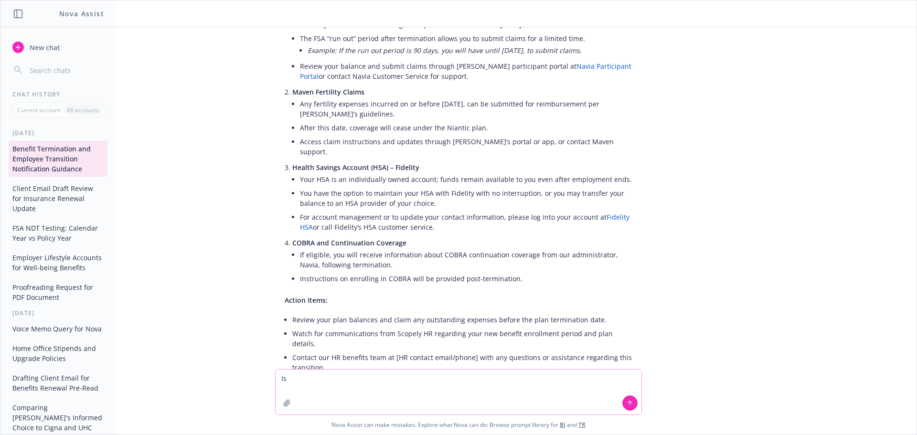
type textarea "I"
type textarea "What"
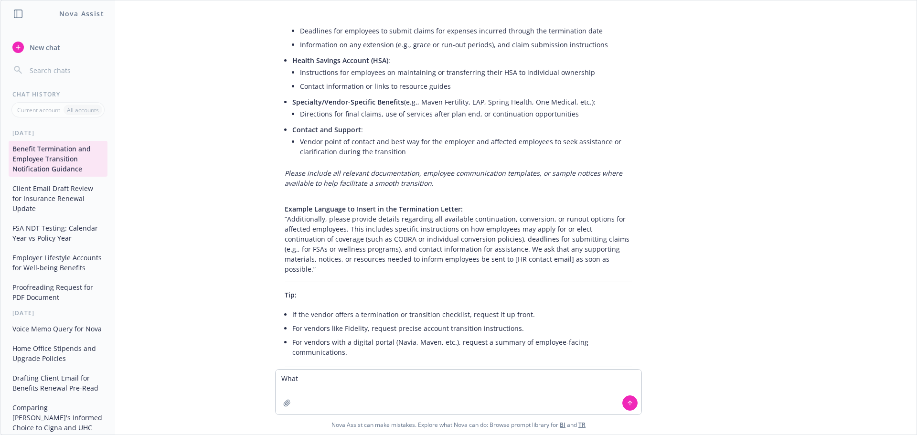
scroll to position [2176, 0]
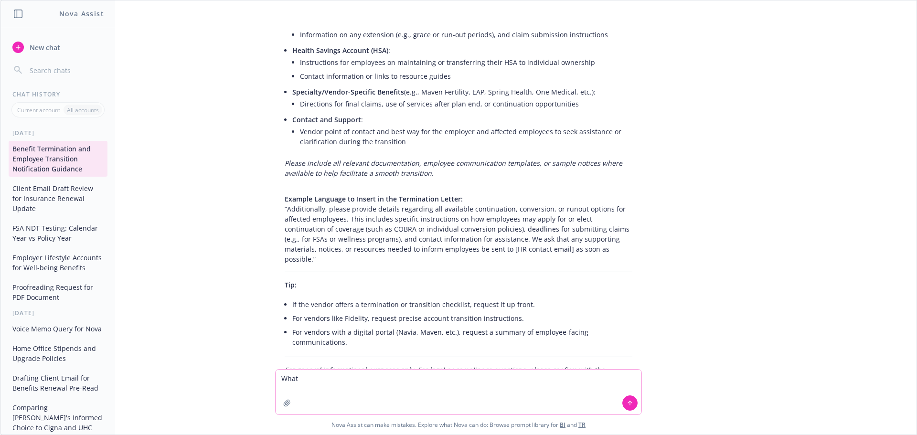
drag, startPoint x: 391, startPoint y: 383, endPoint x: 116, endPoint y: 383, distance: 274.6
click at [116, 383] on div "What Nova Assist can make mistakes. Explore what Nova can do: Browse prompt lib…" at bounding box center [458, 401] width 916 height 65
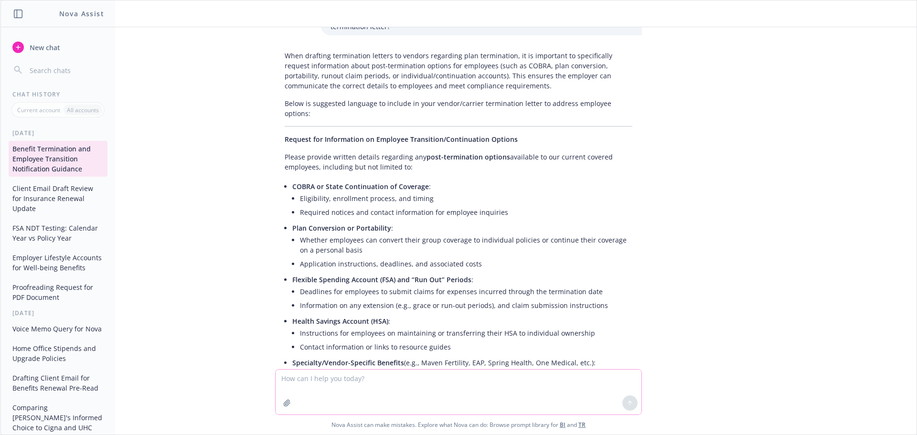
scroll to position [1890, 0]
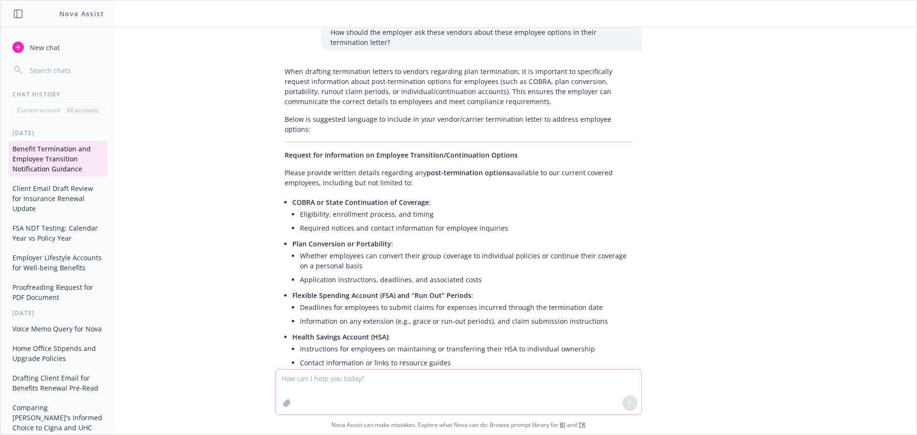
click at [359, 376] on textarea at bounding box center [459, 392] width 366 height 45
paste textarea "Hi Linsey, These are great questions. I think for these specific vendors you ca…"
type textarea "Fine tune this email to the client as I advise her on this topic: Hi Linsey, Th…"
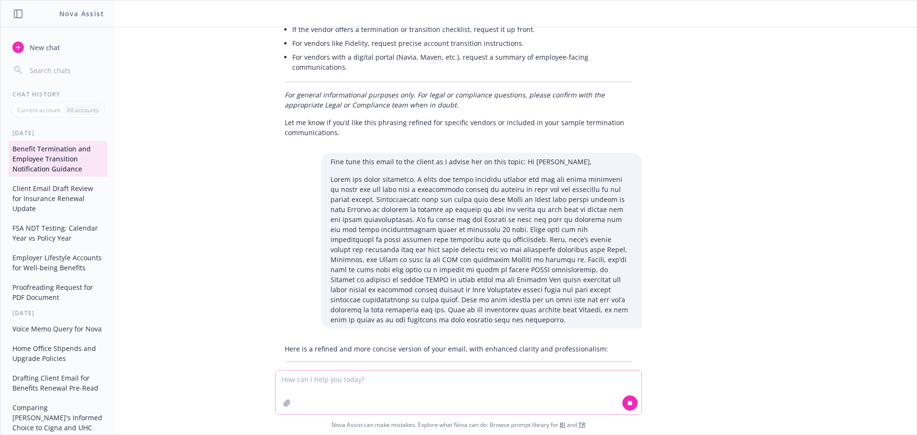
scroll to position [2463, 0]
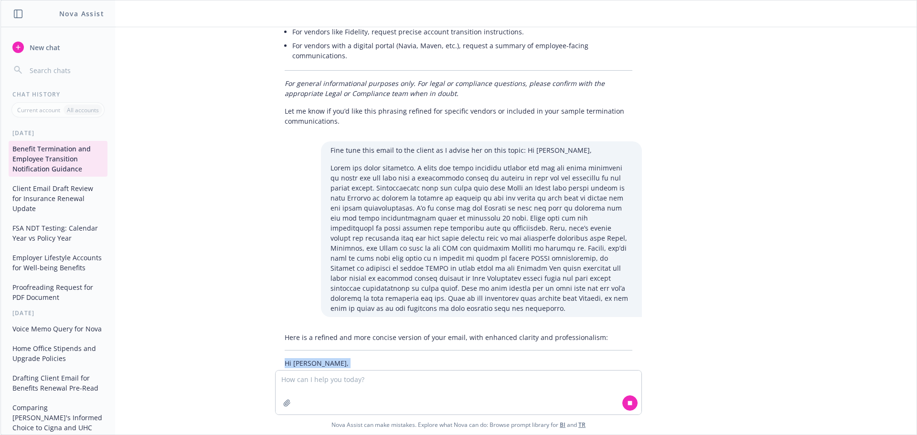
drag, startPoint x: 279, startPoint y: 287, endPoint x: 365, endPoint y: 350, distance: 105.9
click at [365, 350] on div "Here is a refined and more concise version of your email, with enhanced clarity…" at bounding box center [458, 407] width 367 height 157
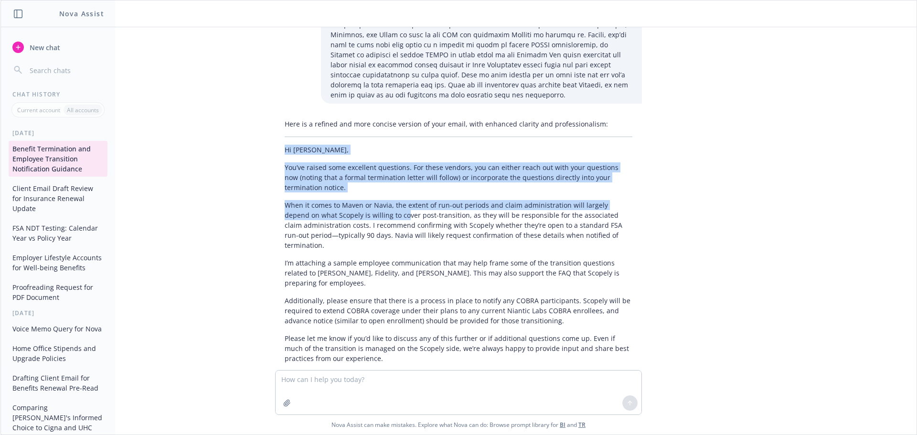
scroll to position [2677, 0]
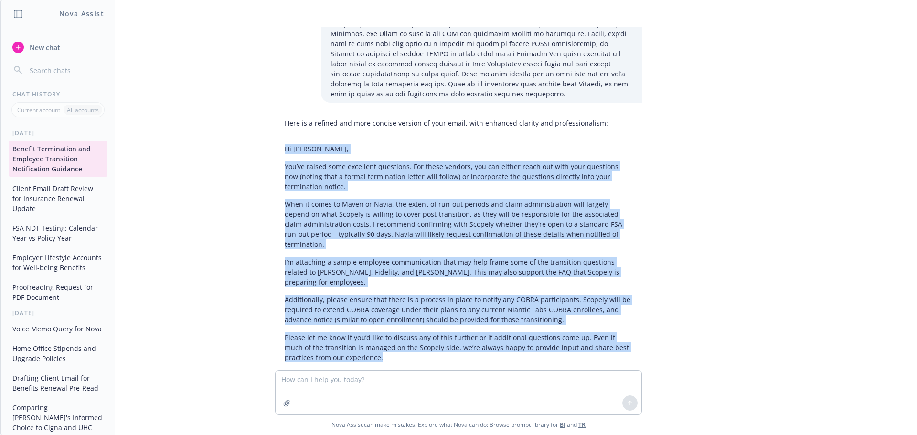
click at [346, 332] on p "Please let me know if you’d like to discuss any of this further or if additiona…" at bounding box center [459, 347] width 348 height 30
copy div "Hi Linsey, You’ve raised some excellent questions. For these vendors, you can e…"
